Goal: Task Accomplishment & Management: Use online tool/utility

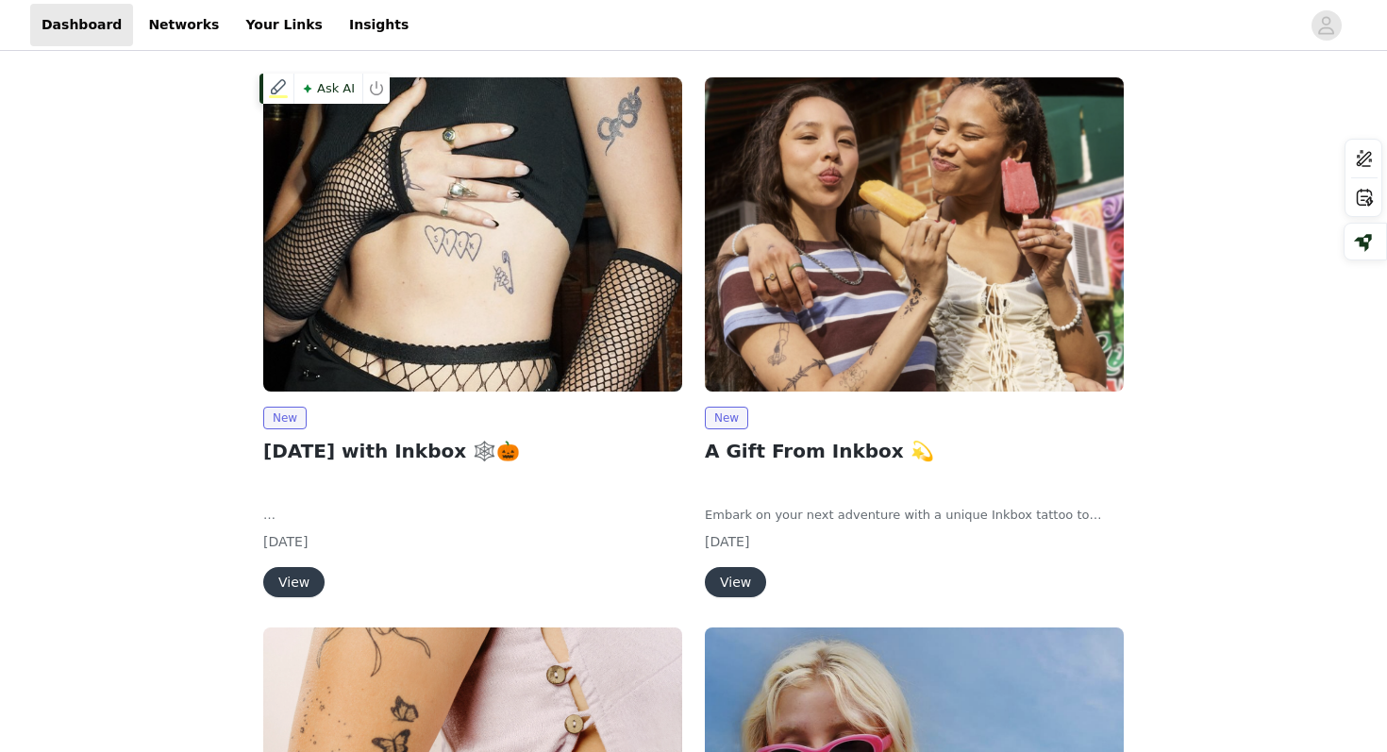
click at [378, 258] on img at bounding box center [472, 234] width 419 height 314
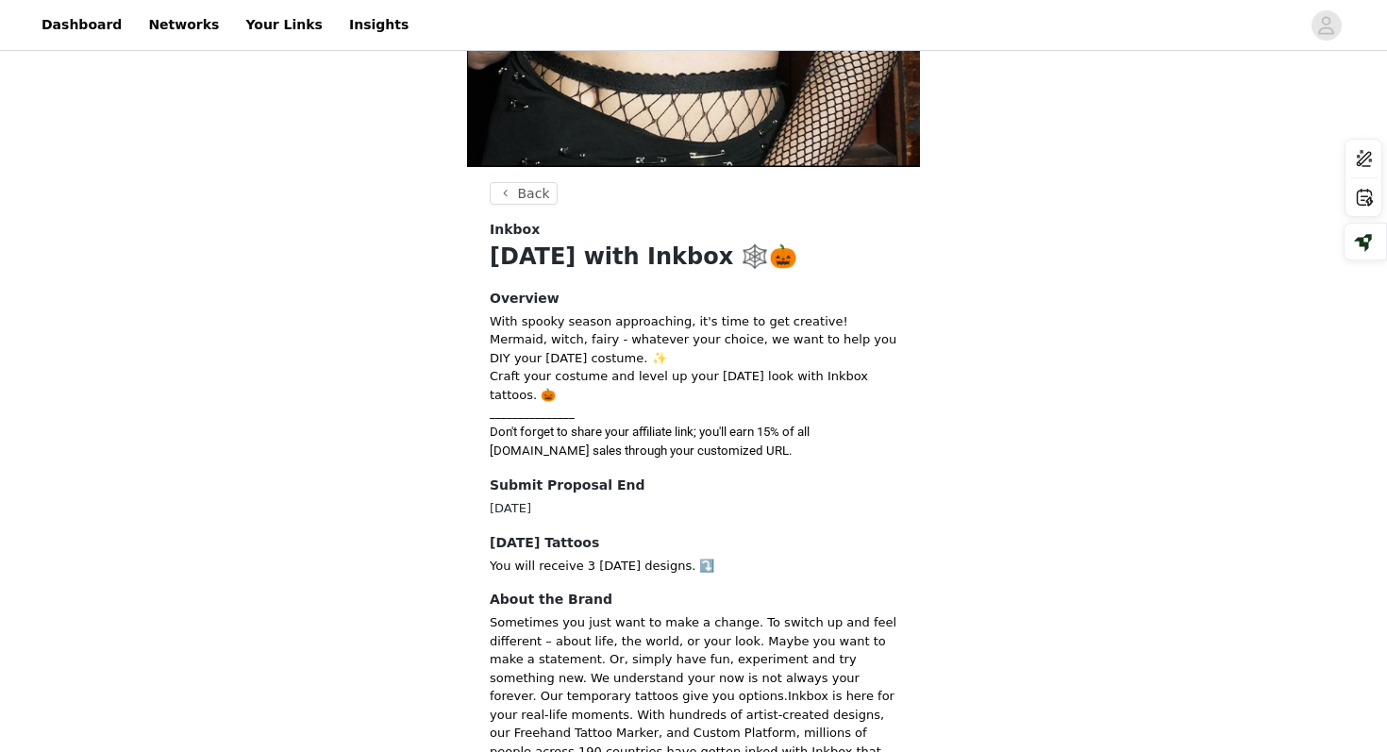
scroll to position [452, 0]
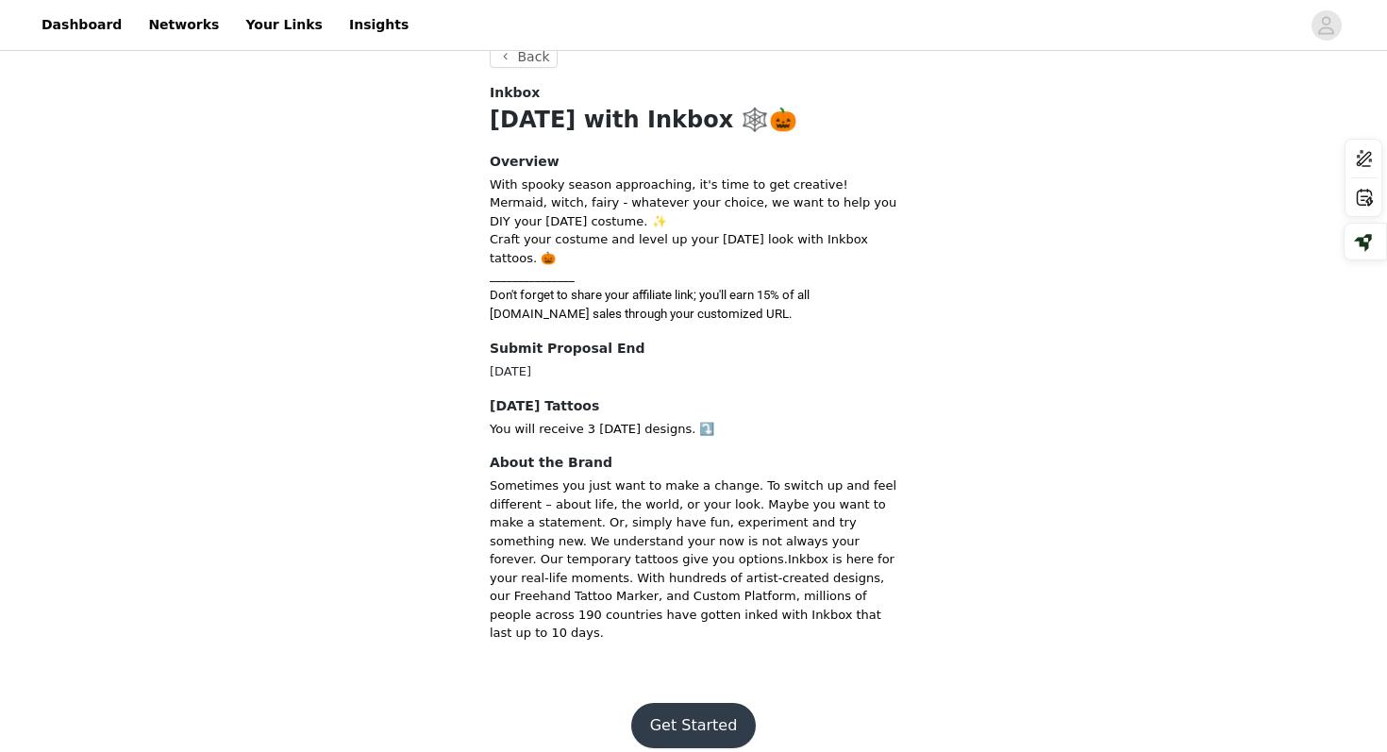
click at [684, 703] on button "Get Started" at bounding box center [694, 725] width 126 height 45
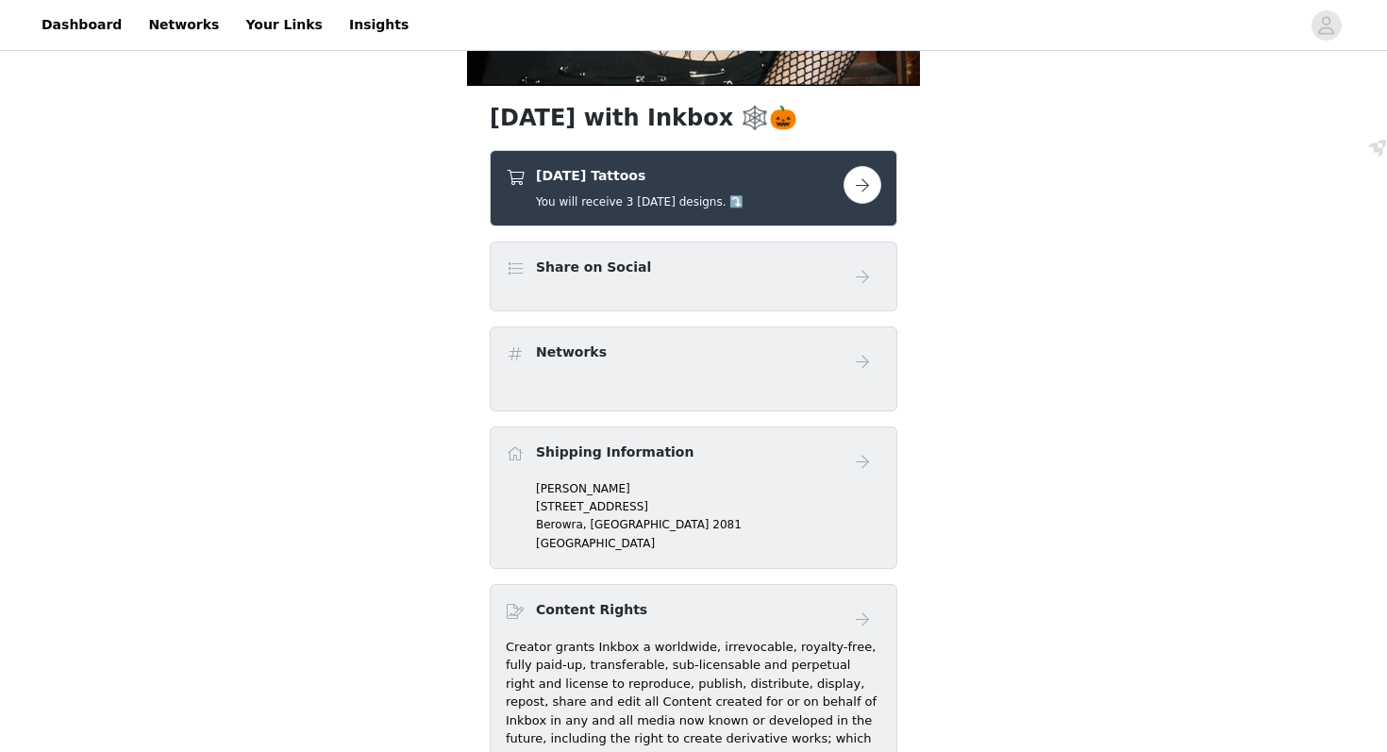
scroll to position [388, 0]
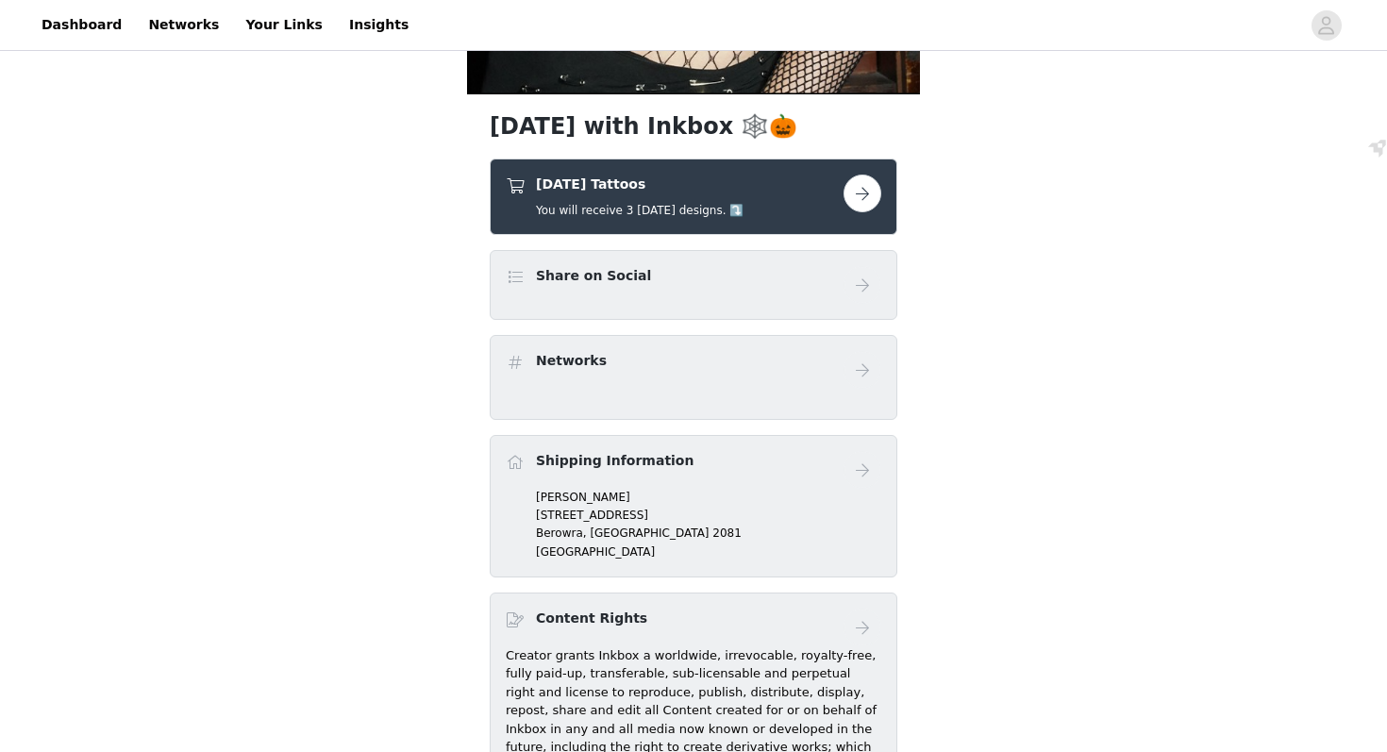
click at [858, 214] on div "[DATE] Tattoos You will receive 3 [DATE] designs. ⤵️" at bounding box center [694, 197] width 376 height 44
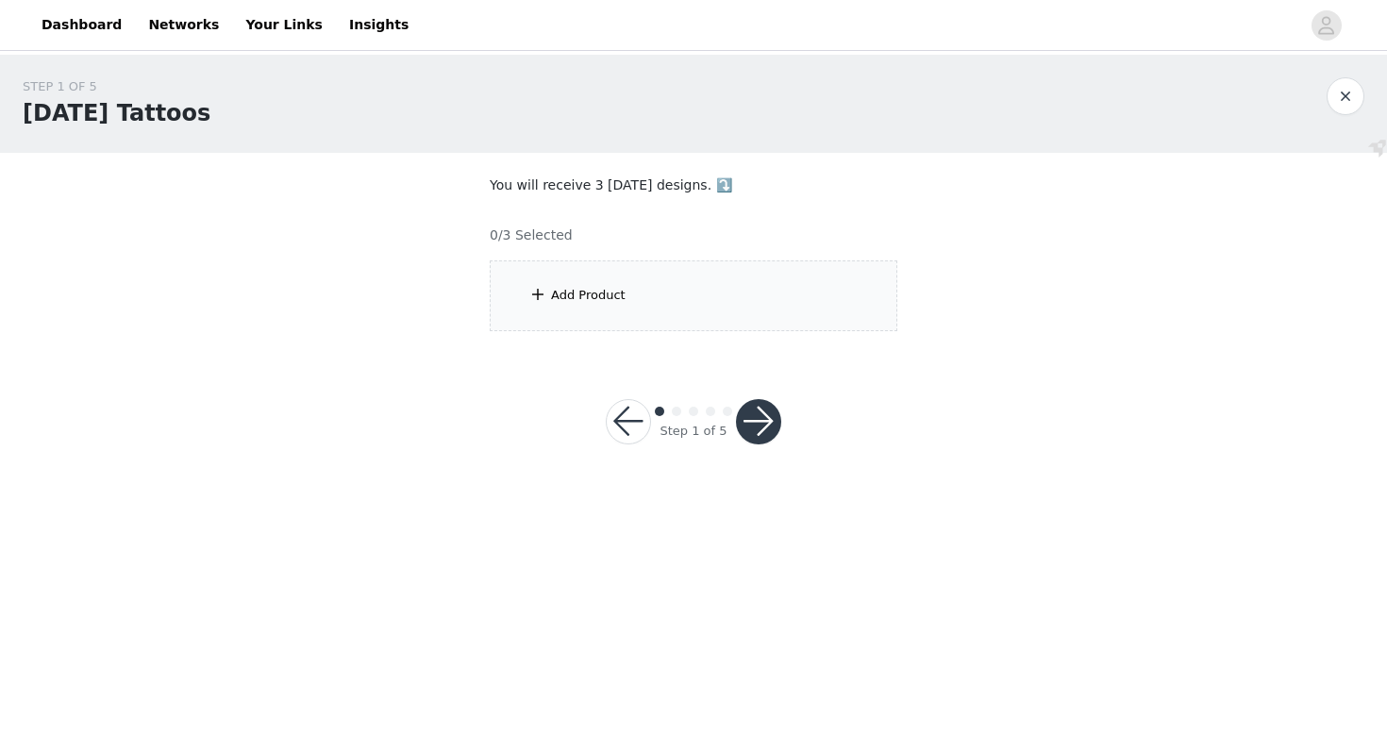
click at [680, 260] on div "Add Product" at bounding box center [694, 295] width 408 height 71
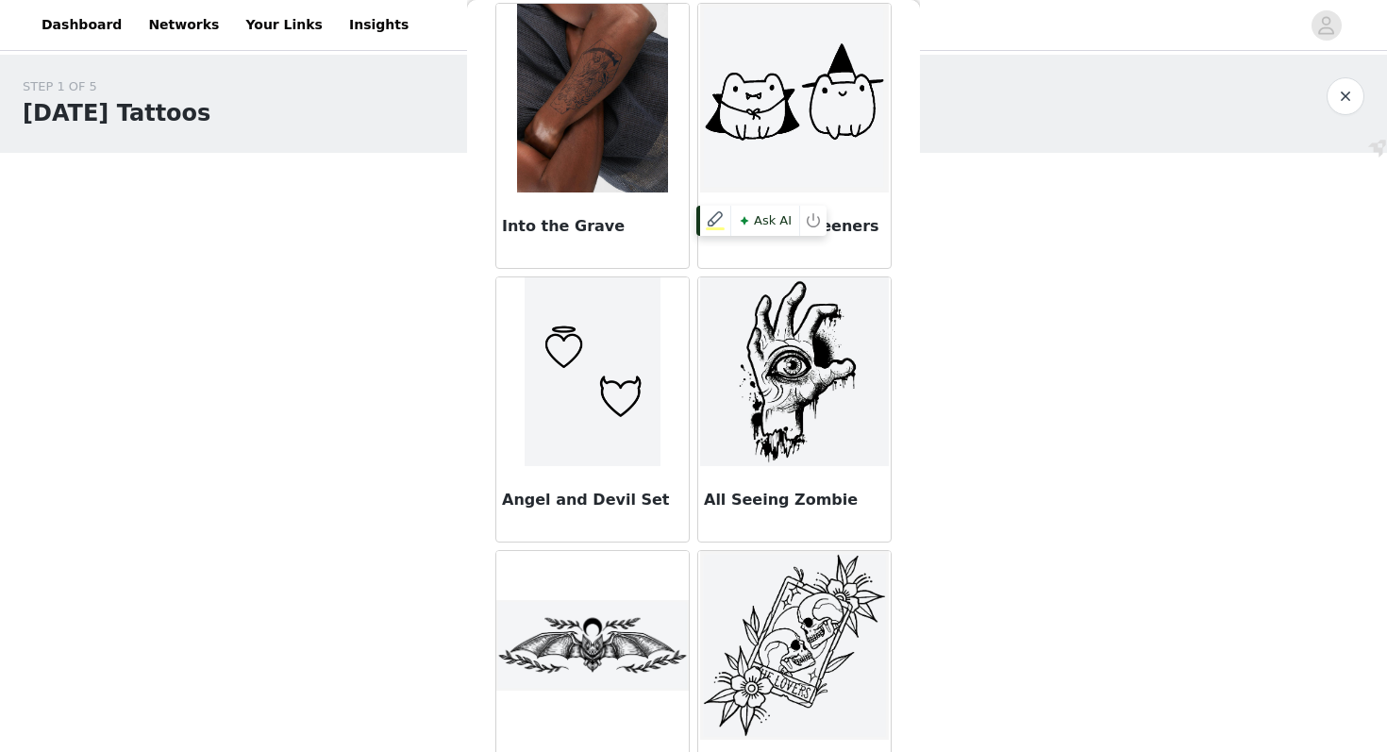
scroll to position [27524, 0]
